Goal: Task Accomplishment & Management: Complete application form

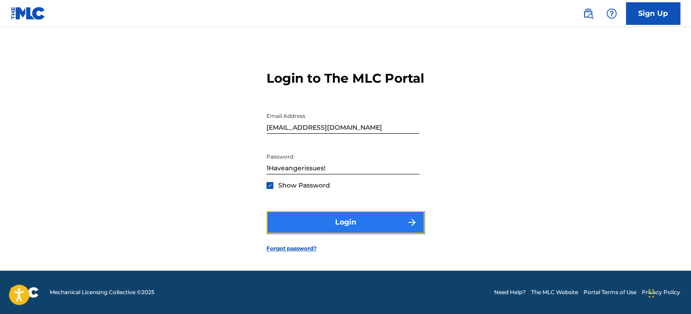
click at [366, 227] on button "Login" at bounding box center [345, 222] width 158 height 23
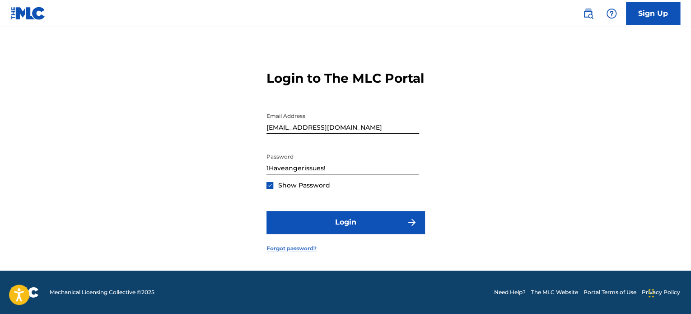
click at [281, 252] on link "Forgot password?" at bounding box center [291, 248] width 50 height 8
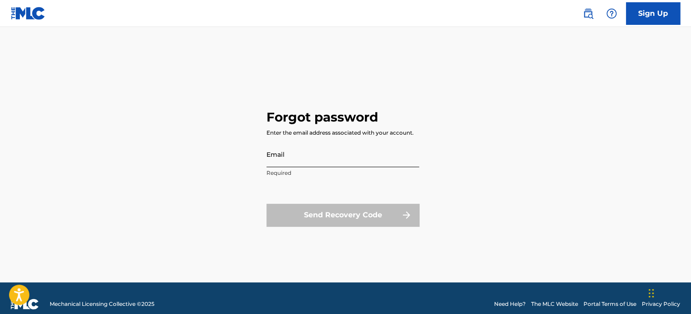
click at [299, 162] on input "Email" at bounding box center [342, 154] width 153 height 26
type input "[EMAIL_ADDRESS][DOMAIN_NAME]"
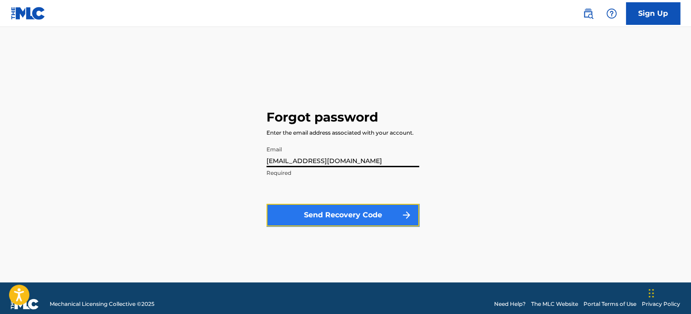
click at [337, 221] on button "Send Recovery Code" at bounding box center [342, 215] width 153 height 23
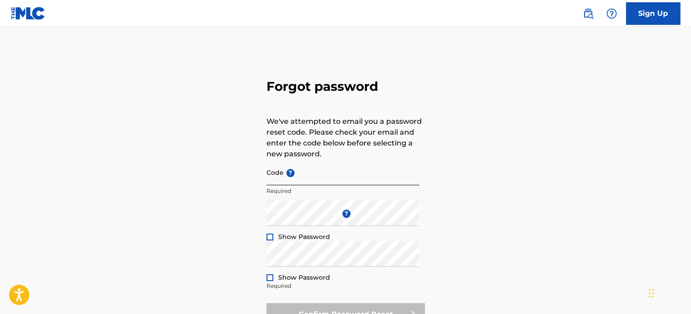
click at [306, 176] on input "Code ?" at bounding box center [342, 172] width 153 height 26
paste input "FP_366c7aece161bb47367da10c7200"
type input "FP_366c7aece161bb47367da10c7200"
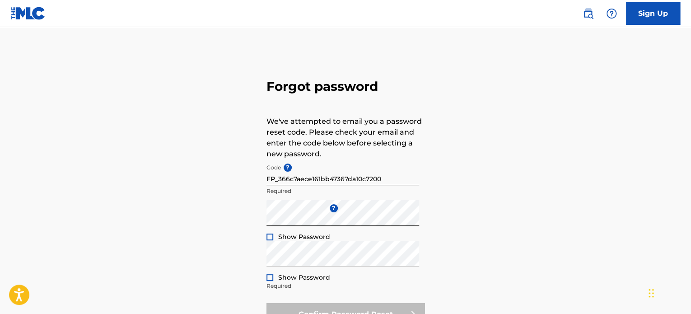
click at [269, 237] on div at bounding box center [269, 236] width 7 height 7
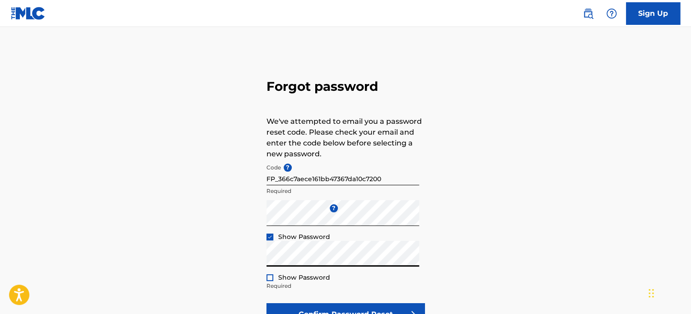
click at [270, 276] on div at bounding box center [269, 277] width 7 height 7
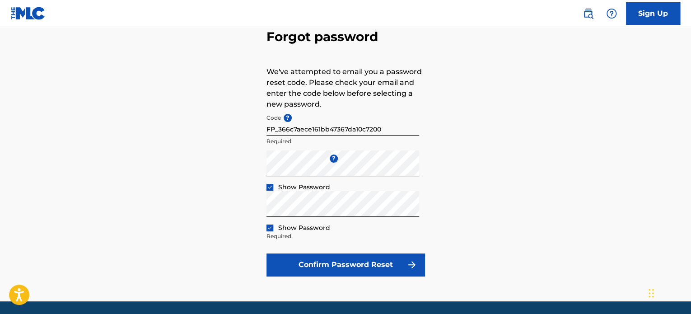
scroll to position [50, 0]
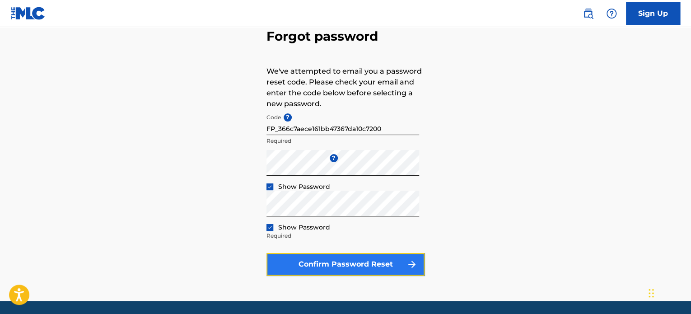
click at [302, 265] on button "Confirm Password Reset" at bounding box center [345, 264] width 158 height 23
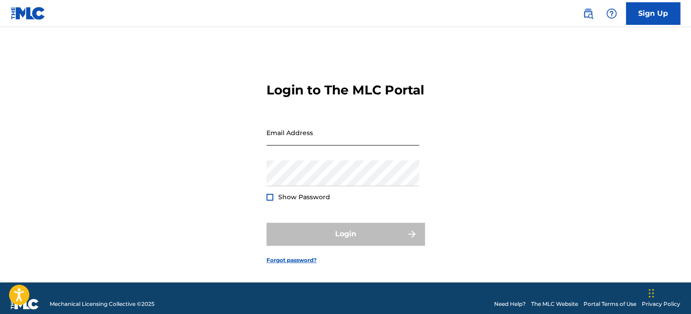
click at [318, 144] on input "Email Address" at bounding box center [342, 133] width 153 height 26
type input "[EMAIL_ADDRESS][DOMAIN_NAME]"
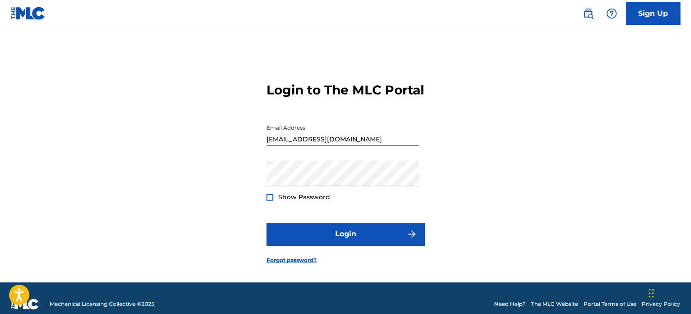
click at [269, 200] on div at bounding box center [269, 197] width 7 height 7
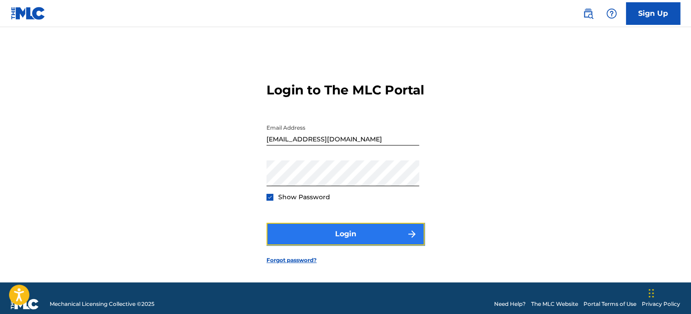
click at [354, 245] on button "Login" at bounding box center [345, 234] width 158 height 23
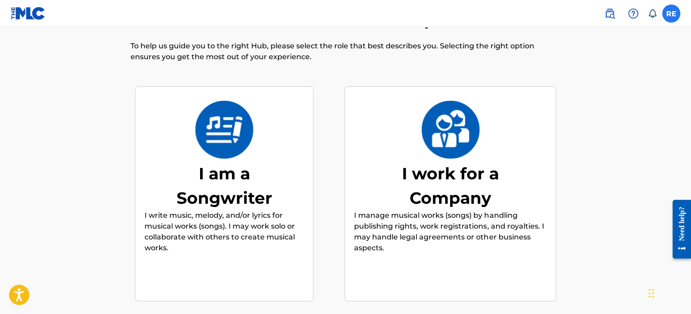
click at [670, 12] on label at bounding box center [671, 14] width 18 height 18
click at [671, 14] on input "RE Ron Eiland roneilandjr@gmail.com Notification Preferences Profile Log out" at bounding box center [671, 14] width 0 height 0
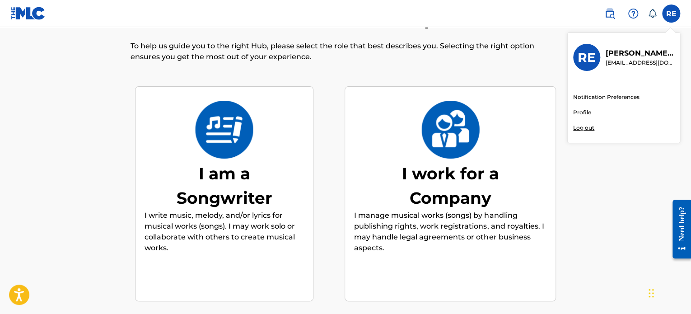
click at [585, 111] on link "Profile" at bounding box center [582, 112] width 18 height 8
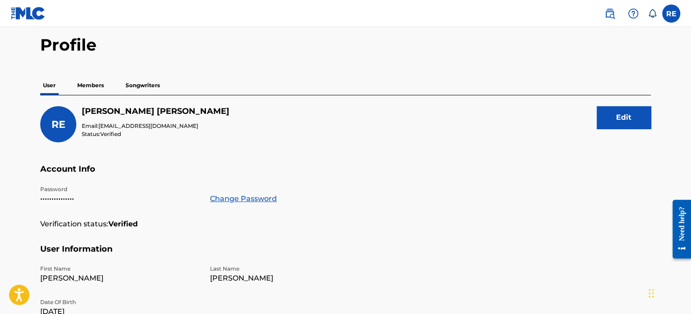
scroll to position [35, 0]
click at [93, 82] on p "Members" at bounding box center [90, 85] width 32 height 19
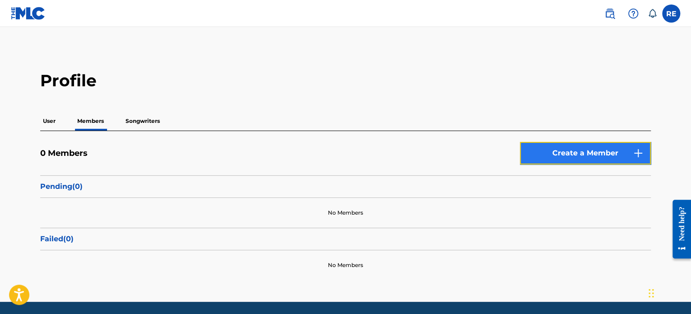
click at [536, 146] on link "Create a Member" at bounding box center [585, 153] width 131 height 23
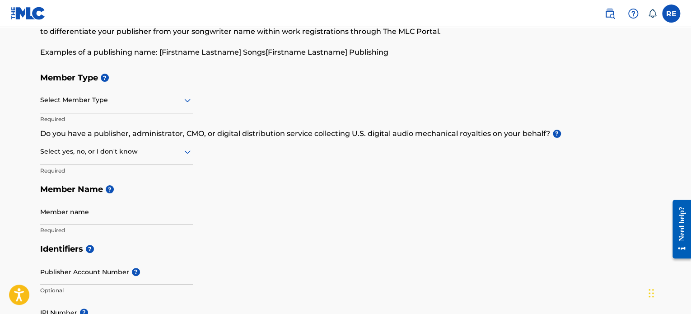
scroll to position [63, 0]
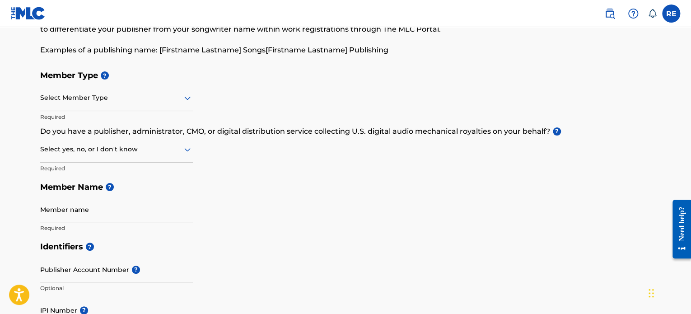
click at [185, 98] on icon at bounding box center [187, 99] width 6 height 4
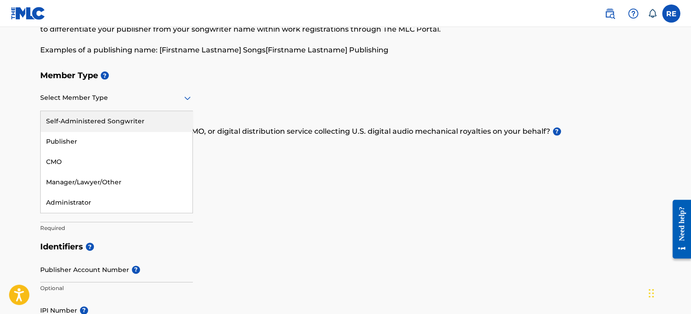
click at [78, 120] on div "Self-Administered Songwriter" at bounding box center [117, 121] width 152 height 20
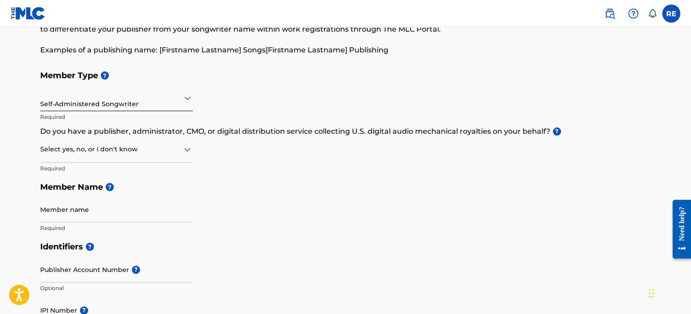
click at [186, 150] on icon at bounding box center [187, 150] width 6 height 4
click at [54, 191] on div "No" at bounding box center [117, 193] width 152 height 20
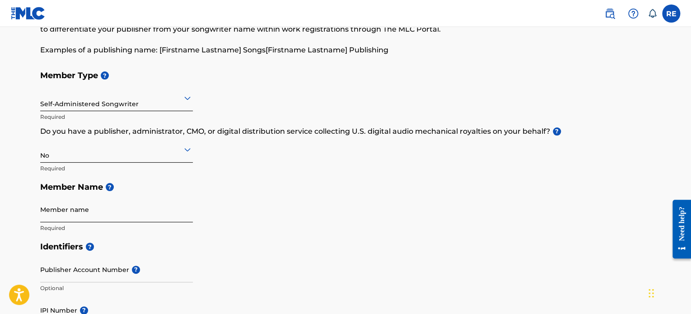
click at [61, 214] on input "Member name" at bounding box center [116, 209] width 153 height 26
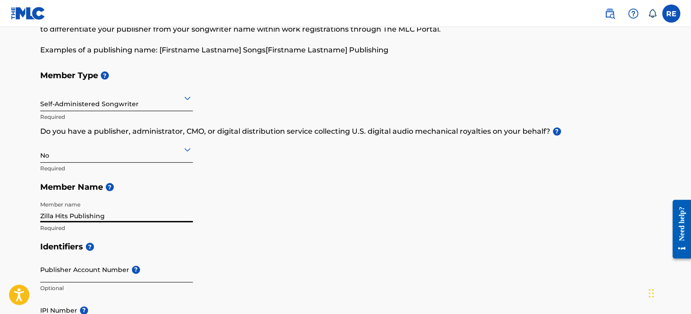
type input "Zilla Hits Publishing"
click at [65, 269] on input "Publisher Account Number ?" at bounding box center [116, 269] width 153 height 26
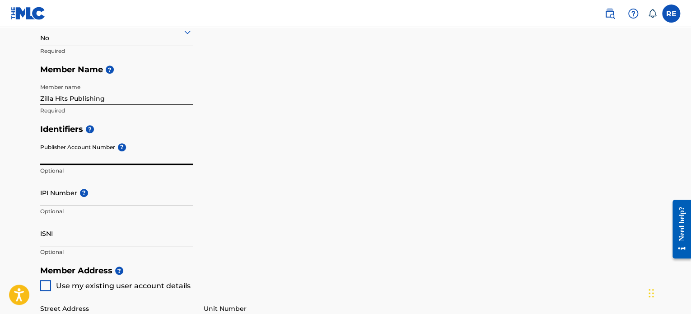
scroll to position [181, 0]
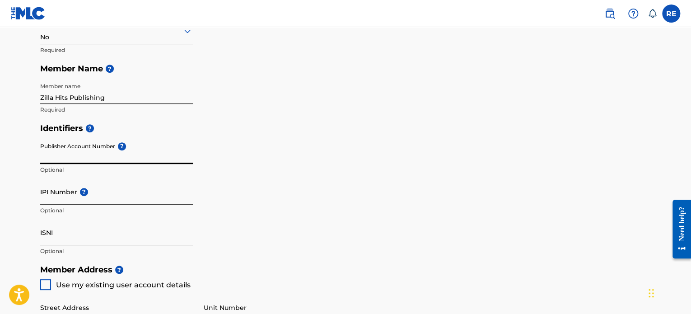
click at [48, 190] on input "IPI Number ?" at bounding box center [116, 192] width 153 height 26
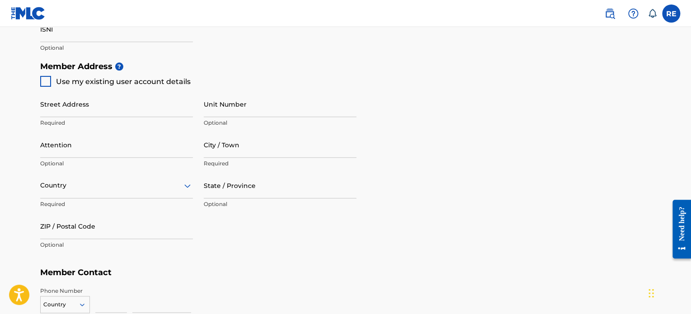
scroll to position [385, 0]
type input "01245653942"
click at [45, 78] on div at bounding box center [45, 81] width 11 height 11
type input "751 Conestoga dr"
type input "Columbus"
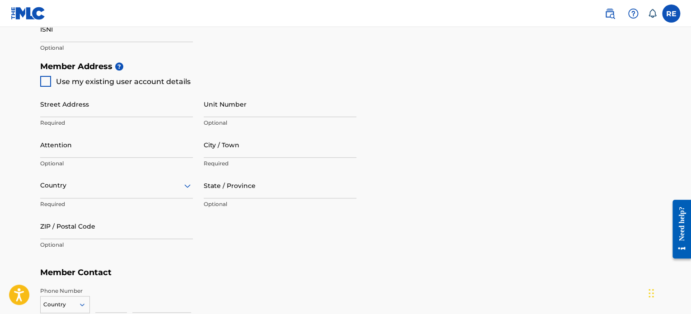
type input "43213"
type input "614"
type input "6380549"
type input "[EMAIL_ADDRESS][DOMAIN_NAME]"
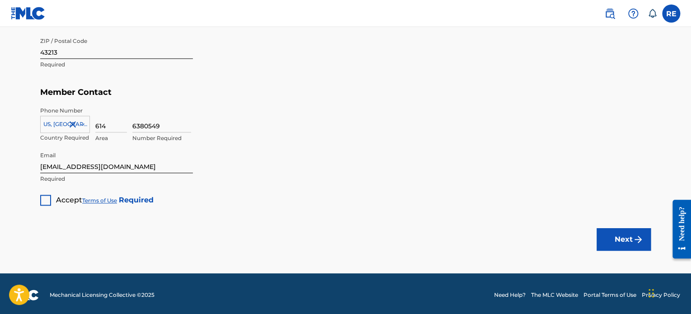
scroll to position [567, 0]
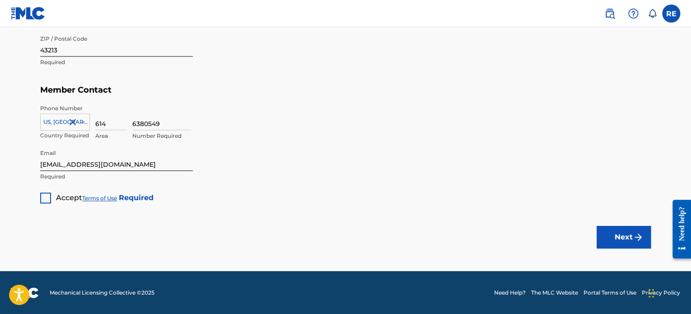
click at [44, 200] on div at bounding box center [45, 197] width 11 height 11
click at [616, 234] on button "Next" at bounding box center [623, 237] width 54 height 23
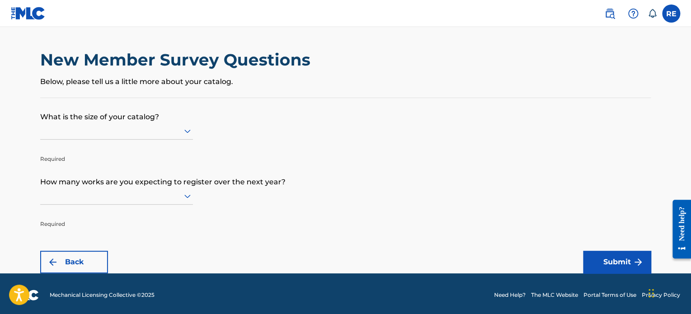
click at [189, 129] on icon at bounding box center [187, 130] width 11 height 11
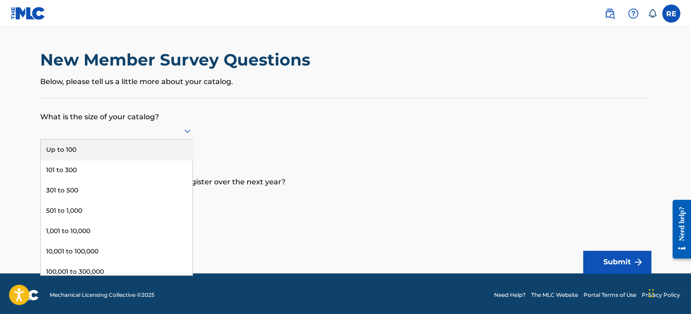
click at [59, 151] on div "Up to 100" at bounding box center [117, 149] width 152 height 20
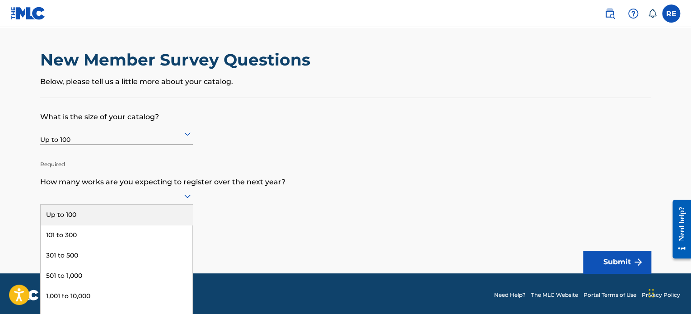
scroll to position [2, 0]
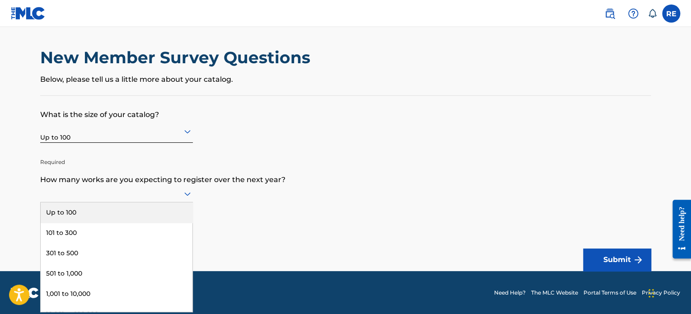
click at [188, 198] on icon at bounding box center [187, 193] width 11 height 11
click at [76, 213] on div "Up to 100" at bounding box center [117, 212] width 152 height 20
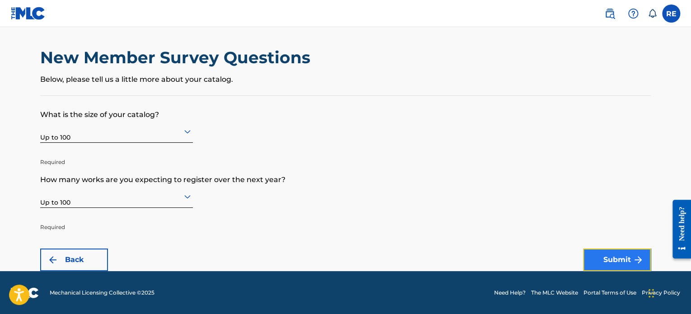
click at [608, 254] on button "Submit" at bounding box center [617, 259] width 68 height 23
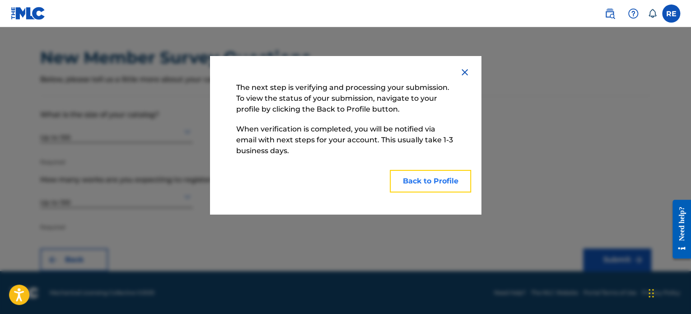
click at [433, 184] on button "Back to Profile" at bounding box center [430, 181] width 81 height 23
